Goal: Use online tool/utility: Utilize a website feature to perform a specific function

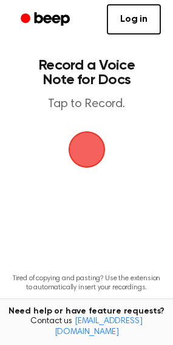
click at [92, 142] on span "button" at bounding box center [87, 150] width 34 height 34
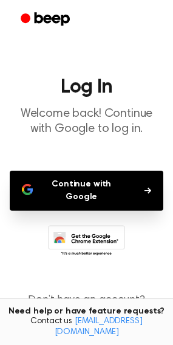
click at [95, 177] on button "Continue with Google" at bounding box center [86, 191] width 153 height 40
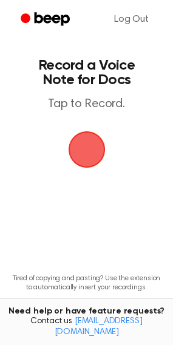
click at [82, 135] on span "button" at bounding box center [87, 150] width 34 height 34
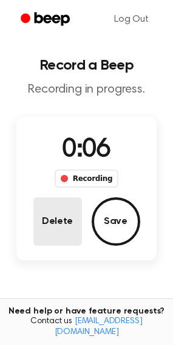
click at [46, 204] on button "Delete" at bounding box center [57, 221] width 48 height 48
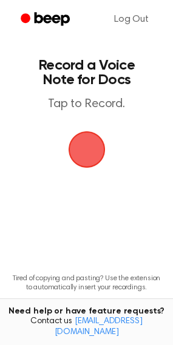
click at [78, 153] on span "button" at bounding box center [87, 150] width 34 height 34
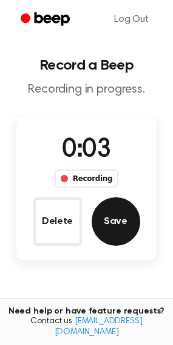
click at [108, 231] on button "Save" at bounding box center [115, 221] width 48 height 48
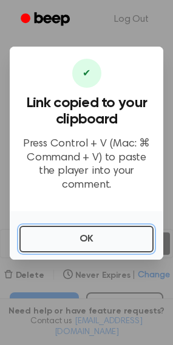
click at [108, 231] on button "OK" at bounding box center [86, 239] width 134 height 27
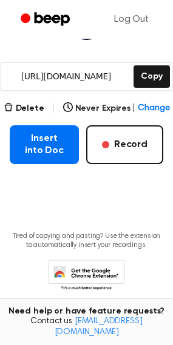
scroll to position [167, 0]
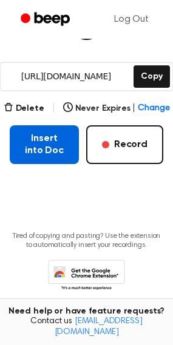
click at [38, 138] on button "Insert into Doc" at bounding box center [44, 144] width 69 height 39
